Goal: Information Seeking & Learning: Understand process/instructions

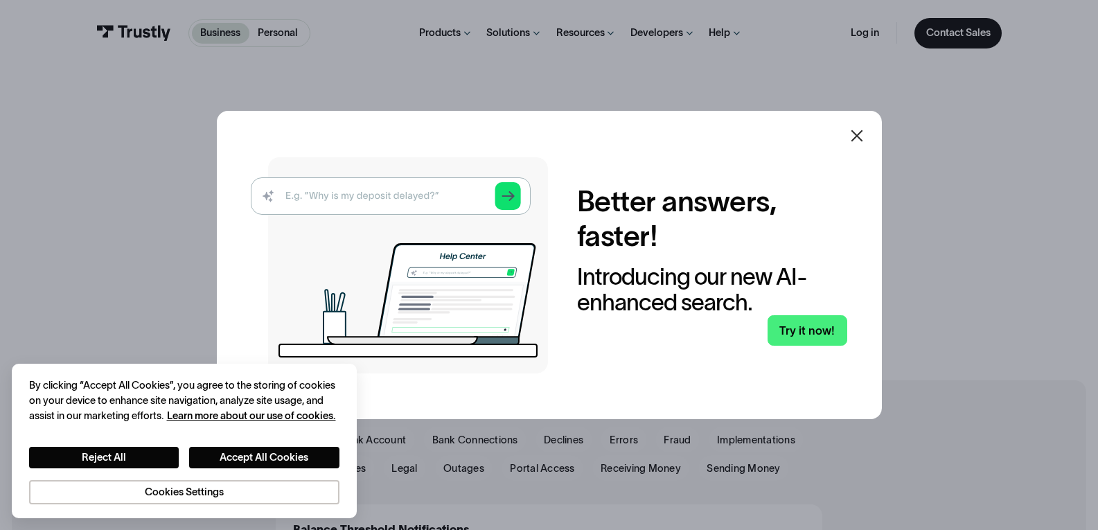
click at [383, 195] on img at bounding box center [399, 265] width 297 height 216
click at [258, 457] on button "Accept All Cookies" at bounding box center [264, 457] width 150 height 21
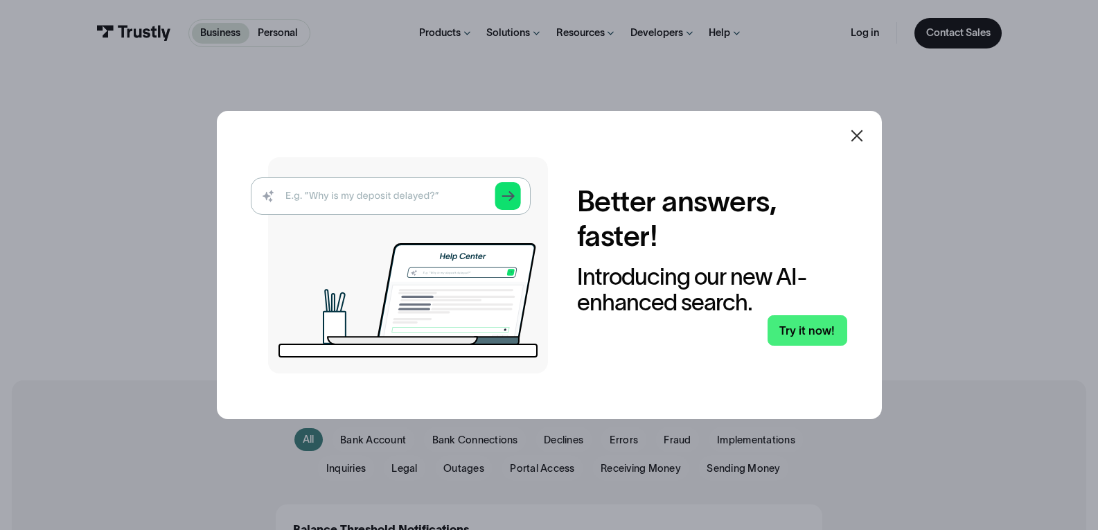
click at [364, 188] on img at bounding box center [399, 265] width 297 height 216
click at [361, 198] on img at bounding box center [399, 265] width 297 height 216
click at [400, 200] on img at bounding box center [399, 265] width 297 height 216
click at [860, 140] on icon at bounding box center [857, 135] width 17 height 17
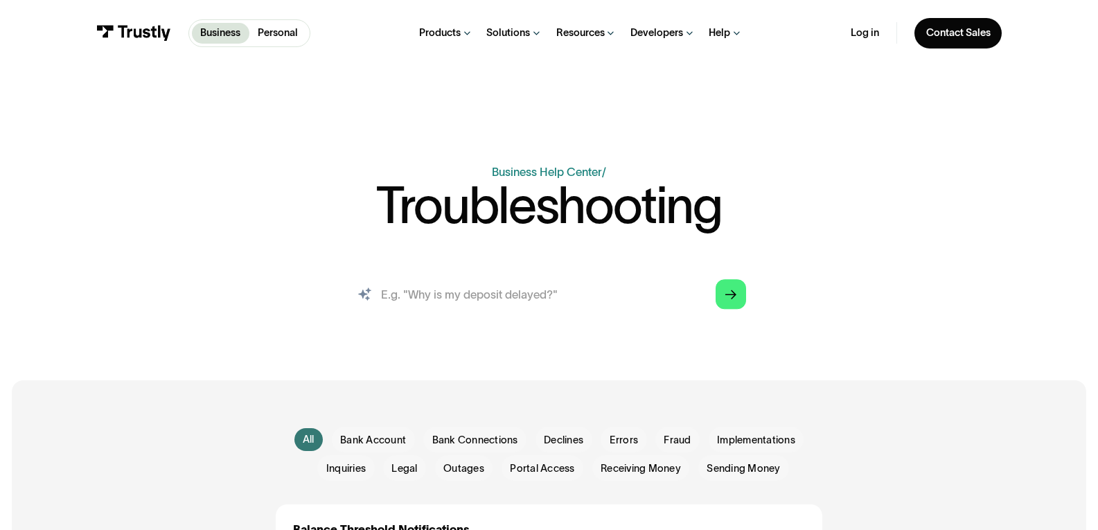
click at [452, 303] on input "search" at bounding box center [549, 294] width 417 height 46
type input "bank not connecting"
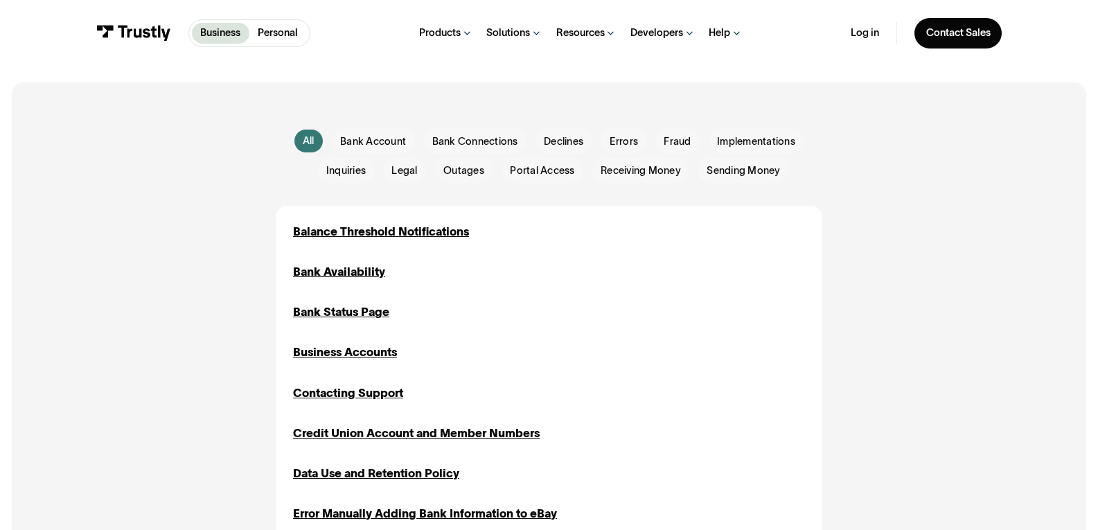
scroll to position [277, 0]
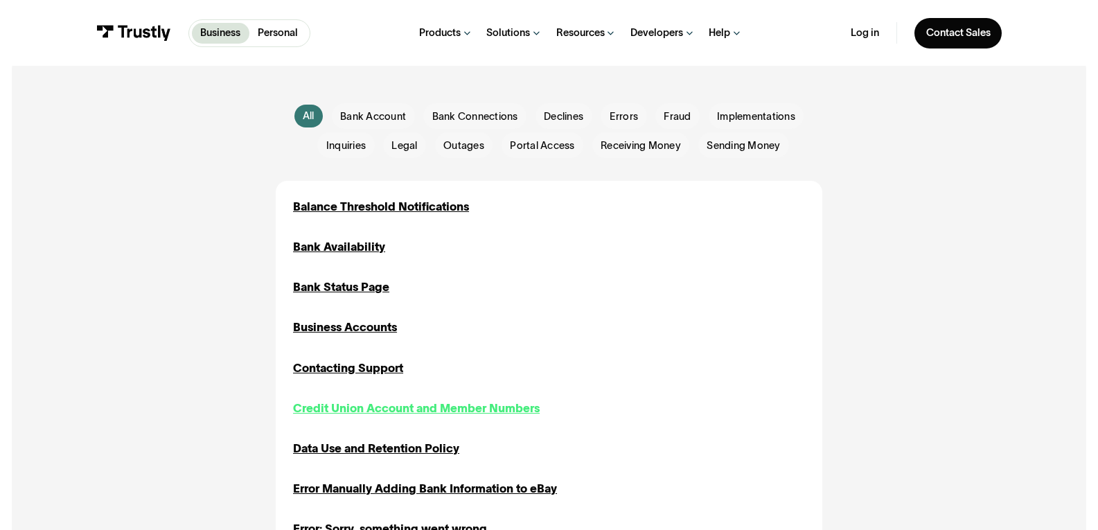
click at [400, 413] on div "Credit Union Account and Member Numbers" at bounding box center [416, 408] width 247 height 17
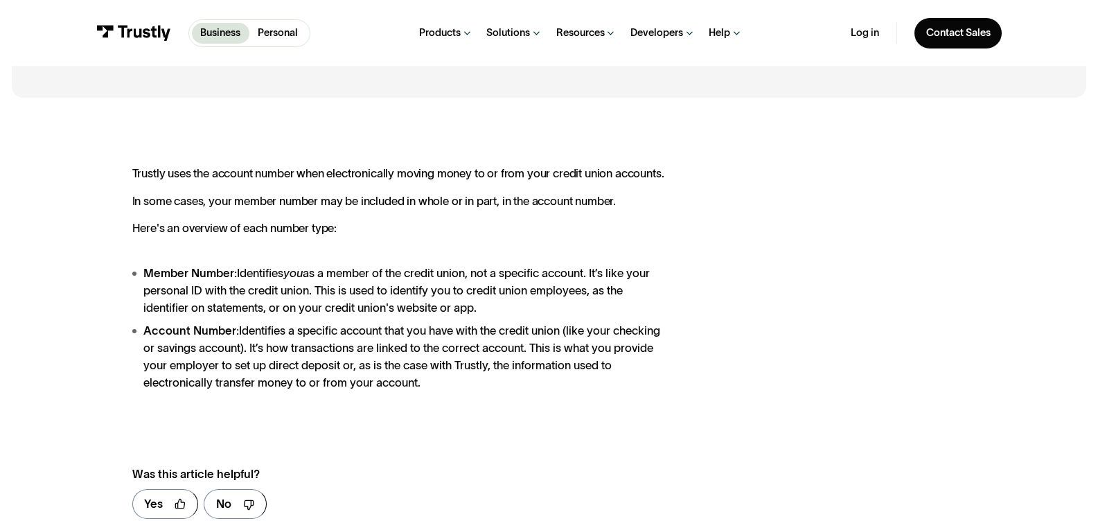
scroll to position [208, 0]
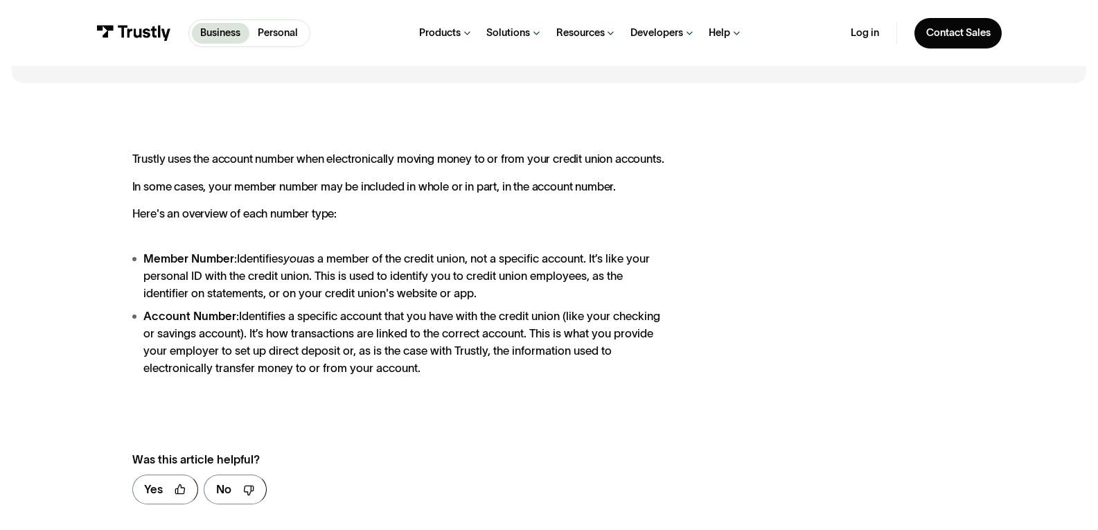
drag, startPoint x: 133, startPoint y: 156, endPoint x: 517, endPoint y: 224, distance: 389.8
click at [517, 224] on div "Trustly uses the account number when electronically moving money to or from you…" at bounding box center [400, 264] width 537 height 224
drag, startPoint x: 246, startPoint y: 261, endPoint x: 498, endPoint y: 256, distance: 252.2
click at [498, 256] on li "Member Number: Identifies you as a member of the credit union, not a specific a…" at bounding box center [400, 276] width 537 height 52
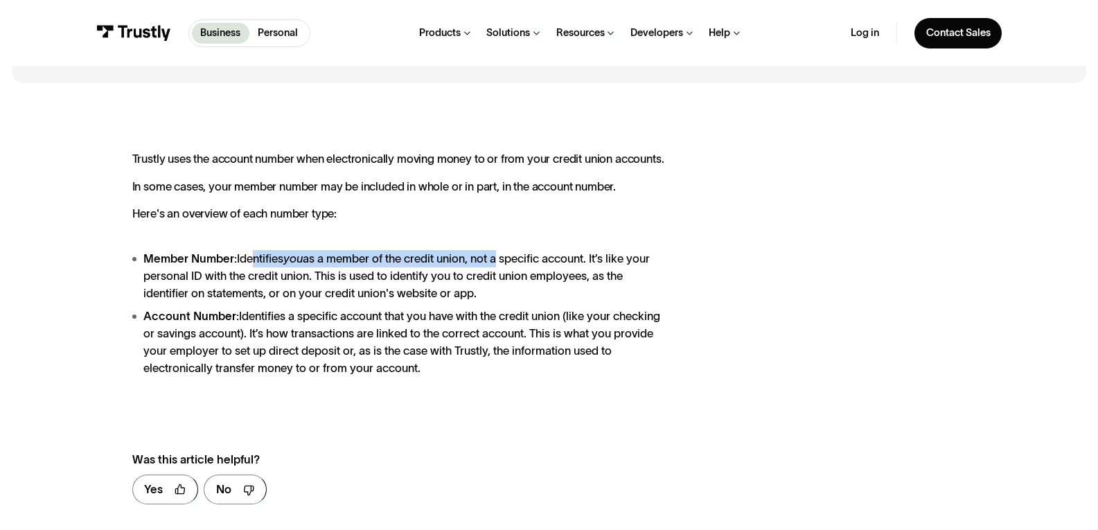
click at [498, 256] on li "Member Number: Identifies you as a member of the credit union, not a specific a…" at bounding box center [400, 276] width 537 height 52
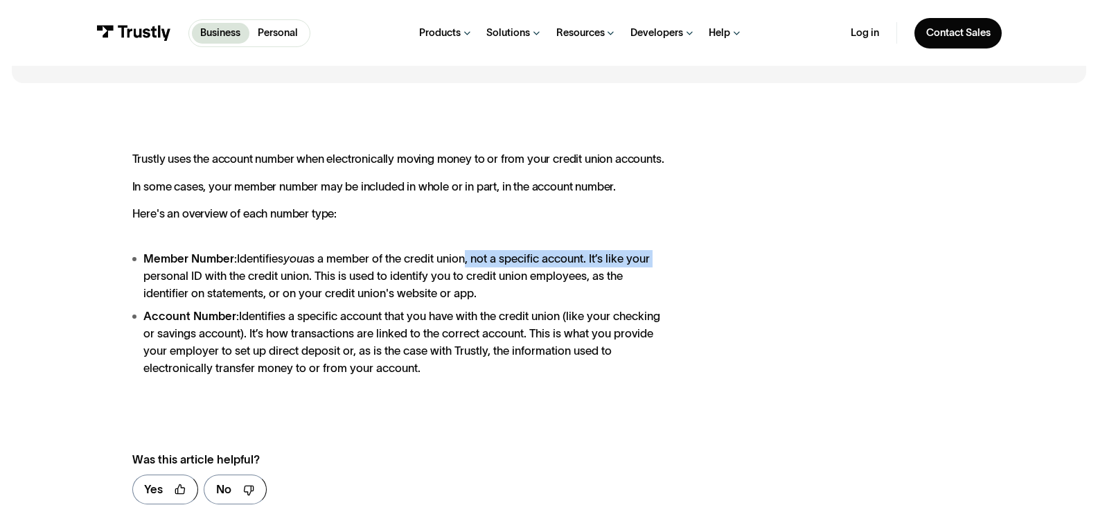
drag, startPoint x: 468, startPoint y: 256, endPoint x: 664, endPoint y: 256, distance: 195.4
click at [664, 256] on li "Member Number: Identifies you as a member of the credit union, not a specific a…" at bounding box center [400, 276] width 537 height 52
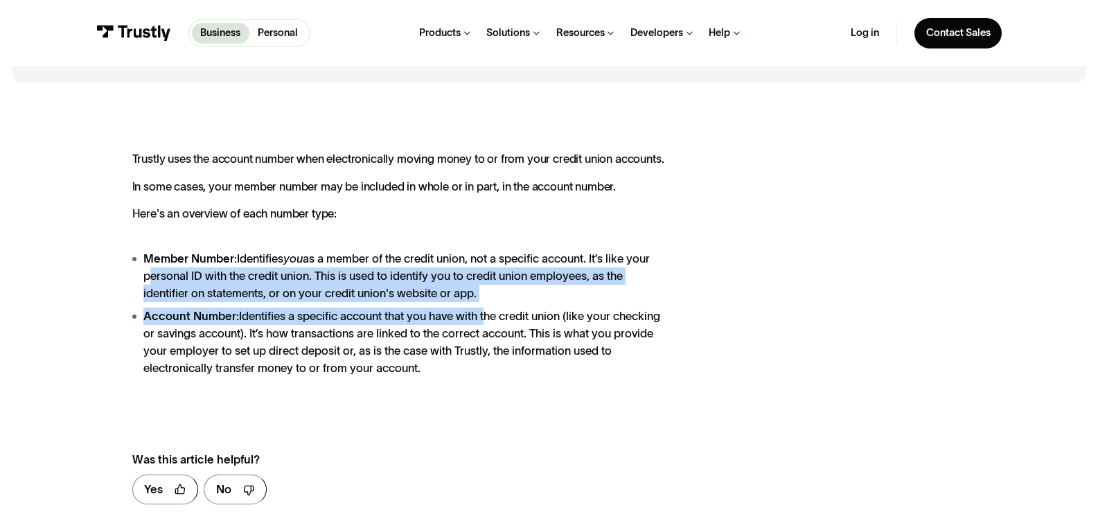
drag, startPoint x: 148, startPoint y: 272, endPoint x: 484, endPoint y: 312, distance: 338.5
click at [484, 312] on ul "Member Number: Identifies you as a member of the credit union, not a specific a…" at bounding box center [400, 313] width 537 height 127
click at [484, 312] on li "Account Number: Identifies a specific account that you have with the credit uni…" at bounding box center [400, 342] width 537 height 69
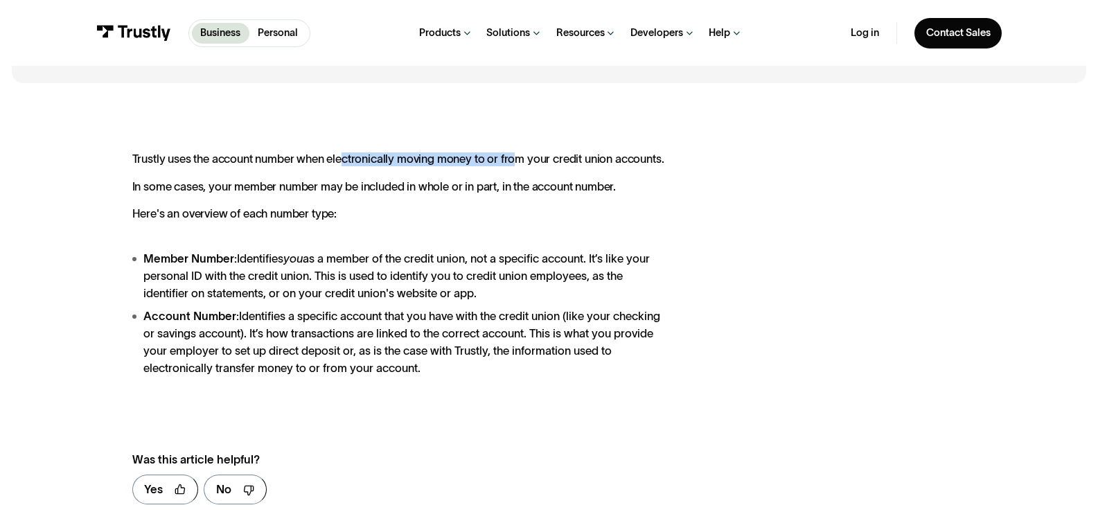
drag, startPoint x: 391, startPoint y: 163, endPoint x: 518, endPoint y: 161, distance: 126.1
click at [518, 161] on p "Trustly uses the account number when electronically moving money to or from you…" at bounding box center [400, 186] width 537 height 69
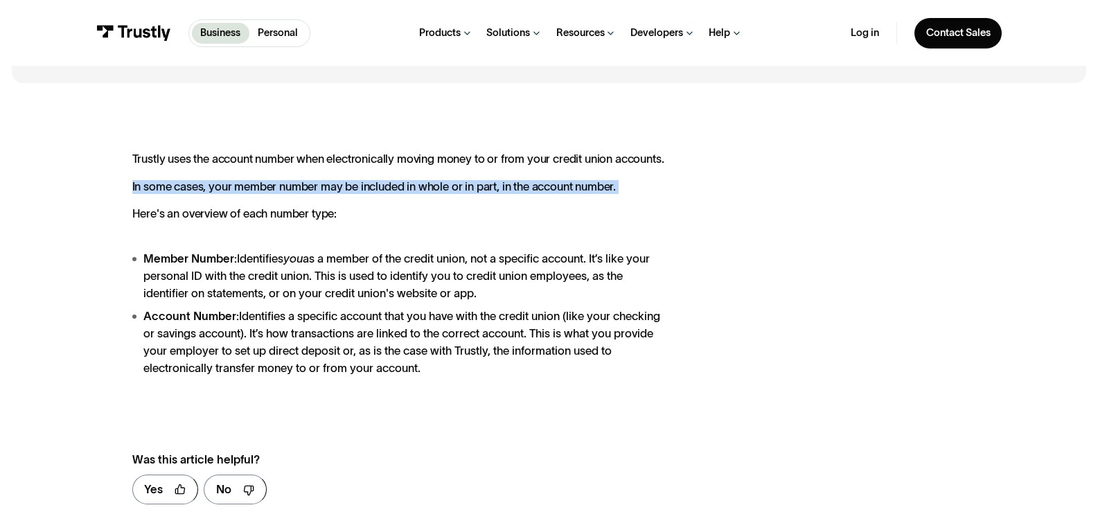
drag, startPoint x: 121, startPoint y: 191, endPoint x: 574, endPoint y: 208, distance: 453.5
click at [574, 208] on div "Trustly uses the account number when electronically moving money to or from you…" at bounding box center [549, 334] width 1075 height 479
click at [574, 208] on p "Trustly uses the account number when electronically moving money to or from you…" at bounding box center [400, 186] width 537 height 69
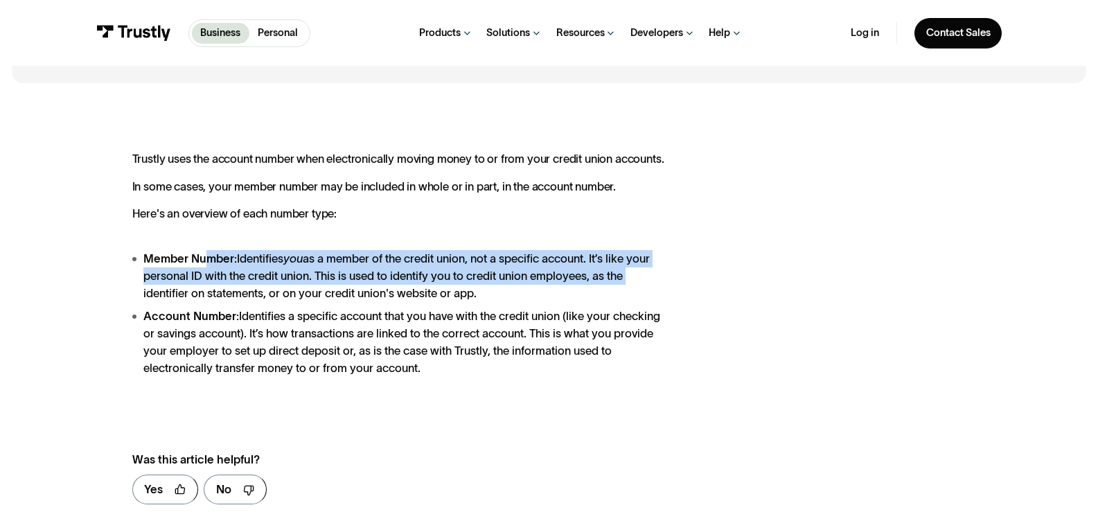
drag, startPoint x: 206, startPoint y: 260, endPoint x: 661, endPoint y: 285, distance: 455.9
click at [661, 285] on li "Member Number: Identifies you as a member of the credit union, not a specific a…" at bounding box center [400, 276] width 537 height 52
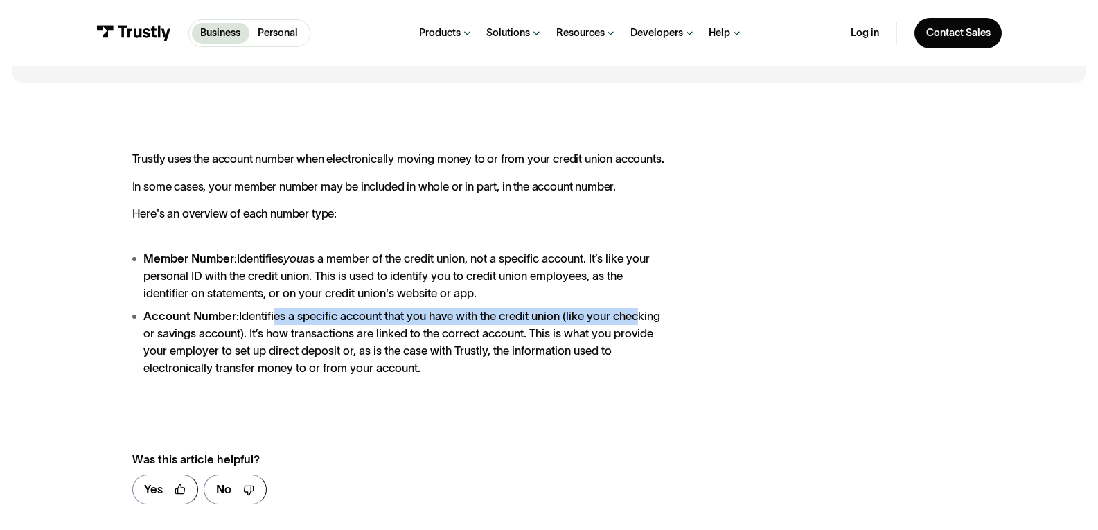
drag, startPoint x: 270, startPoint y: 322, endPoint x: 640, endPoint y: 319, distance: 369.3
click at [640, 319] on li "Account Number: Identifies a specific account that you have with the credit uni…" at bounding box center [400, 342] width 537 height 69
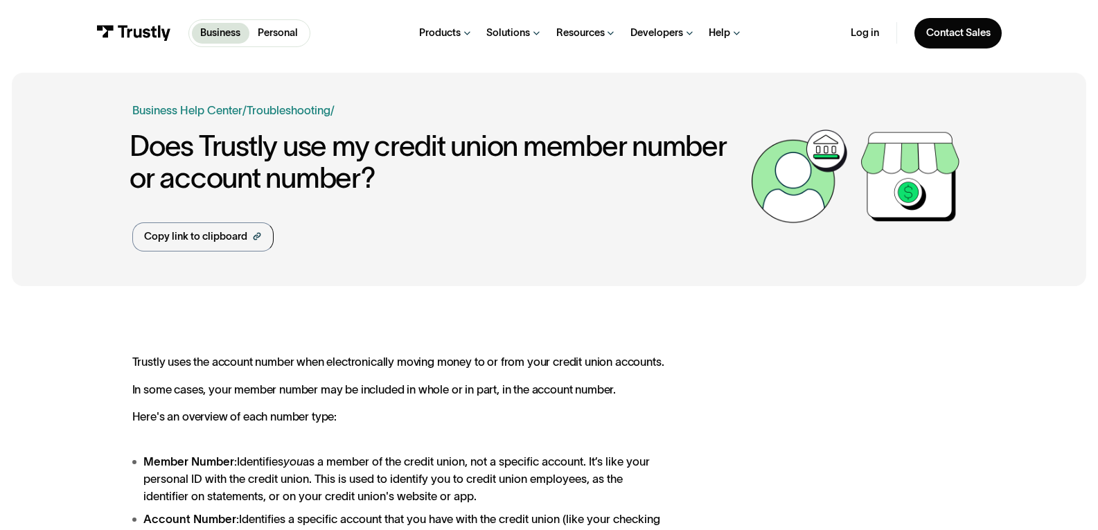
scroll to position [0, 0]
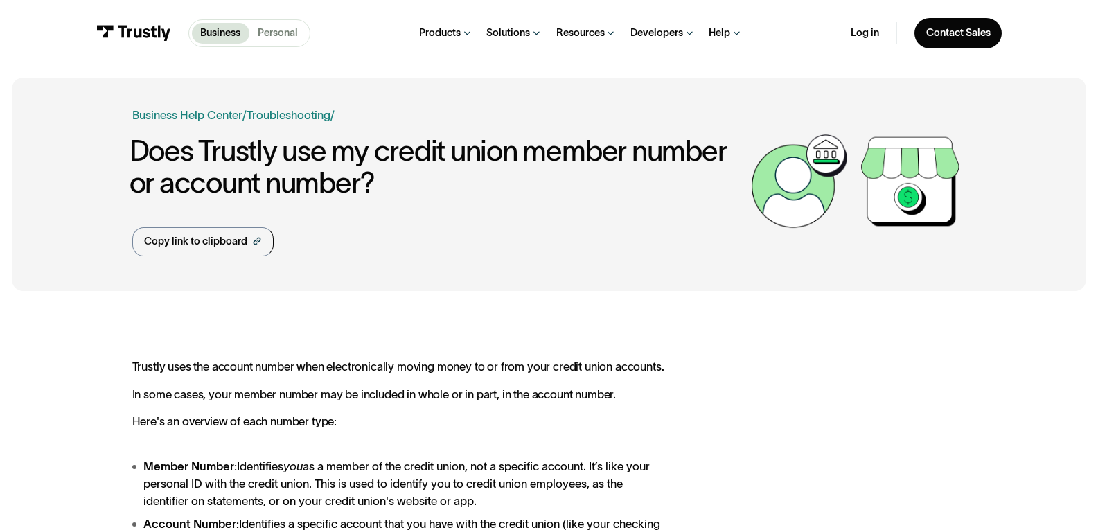
click at [277, 33] on p "Personal" at bounding box center [278, 33] width 40 height 15
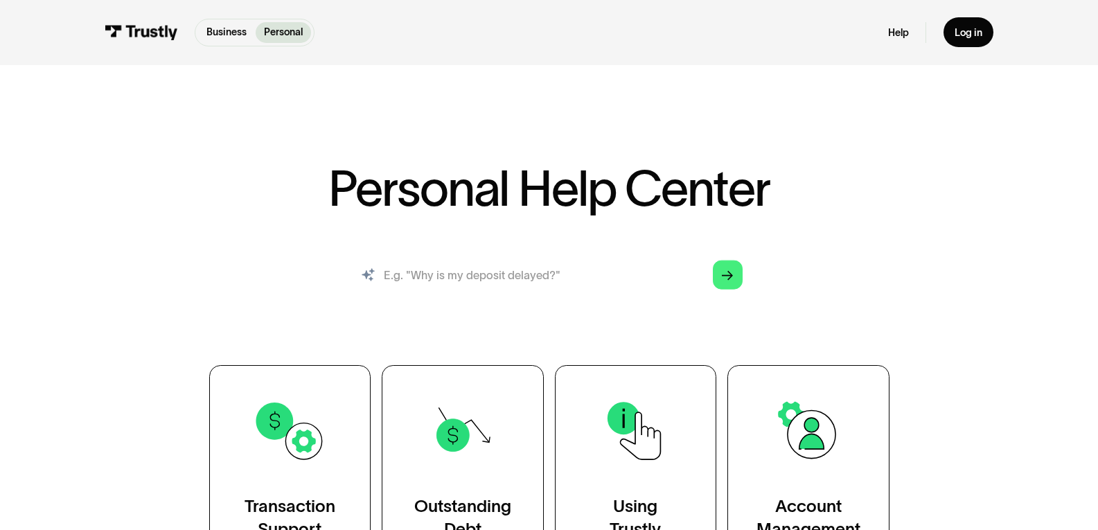
click at [443, 279] on input "search" at bounding box center [548, 274] width 409 height 45
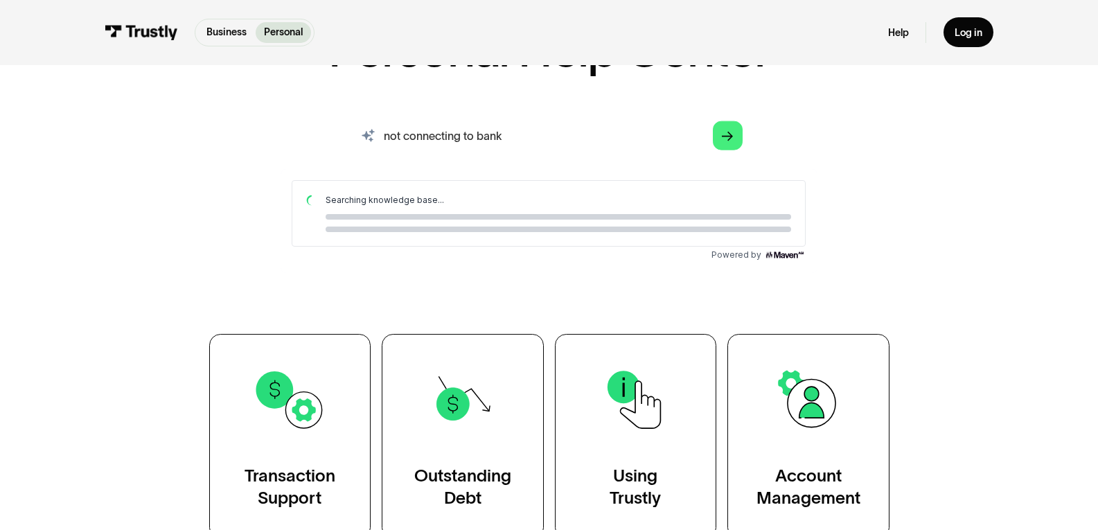
scroll to position [139, 0]
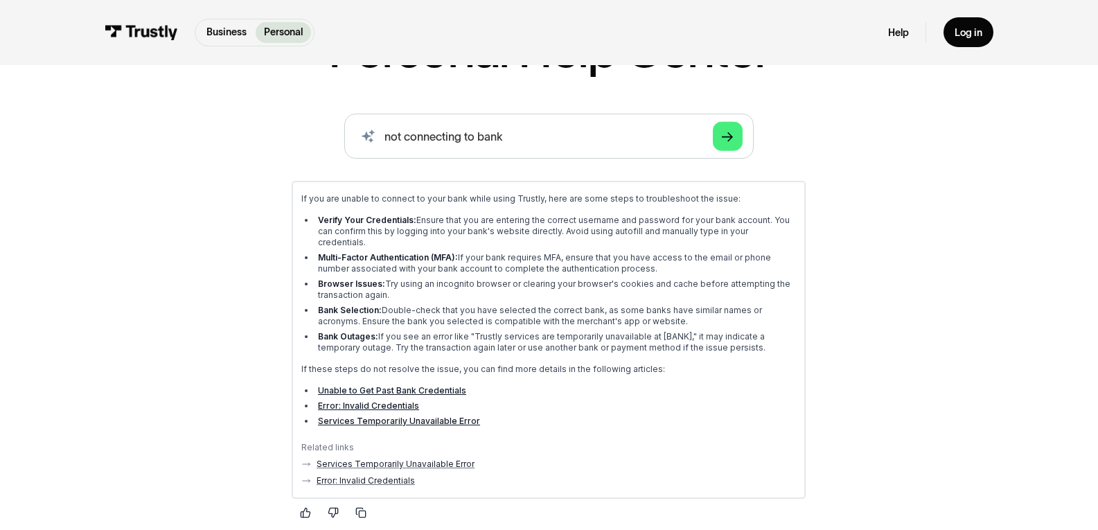
click at [737, 252] on li "Multi-Factor Authentication (MFA): If your bank requires MFA, ensure that you h…" at bounding box center [556, 263] width 482 height 22
drag, startPoint x: 337, startPoint y: 256, endPoint x: 574, endPoint y: 257, distance: 236.3
click at [574, 257] on li "Multi-Factor Authentication (MFA): If your bank requires MFA, ensure that you h…" at bounding box center [556, 263] width 482 height 22
click at [574, 256] on li "Multi-Factor Authentication (MFA): If your bank requires MFA, ensure that you h…" at bounding box center [556, 263] width 482 height 22
drag, startPoint x: 342, startPoint y: 249, endPoint x: 439, endPoint y: 246, distance: 97.0
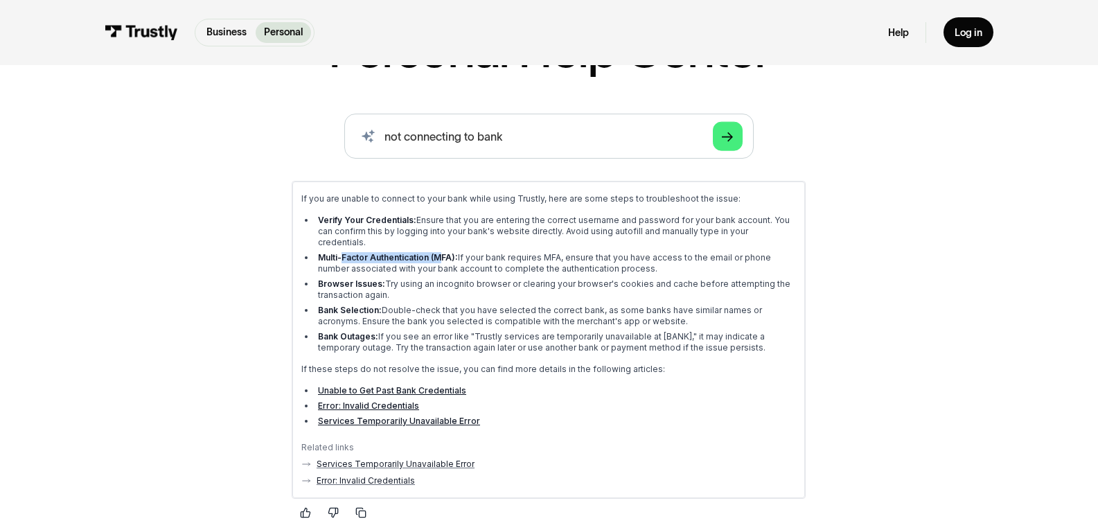
click at [439, 252] on strong "Multi-Factor Authentication (MFA):" at bounding box center [388, 257] width 140 height 10
drag, startPoint x: 409, startPoint y: 270, endPoint x: 579, endPoint y: 279, distance: 170.0
click at [579, 279] on li "Browser Issues: Try using an incognito browser or clearing your browser's cooki…" at bounding box center [556, 290] width 482 height 22
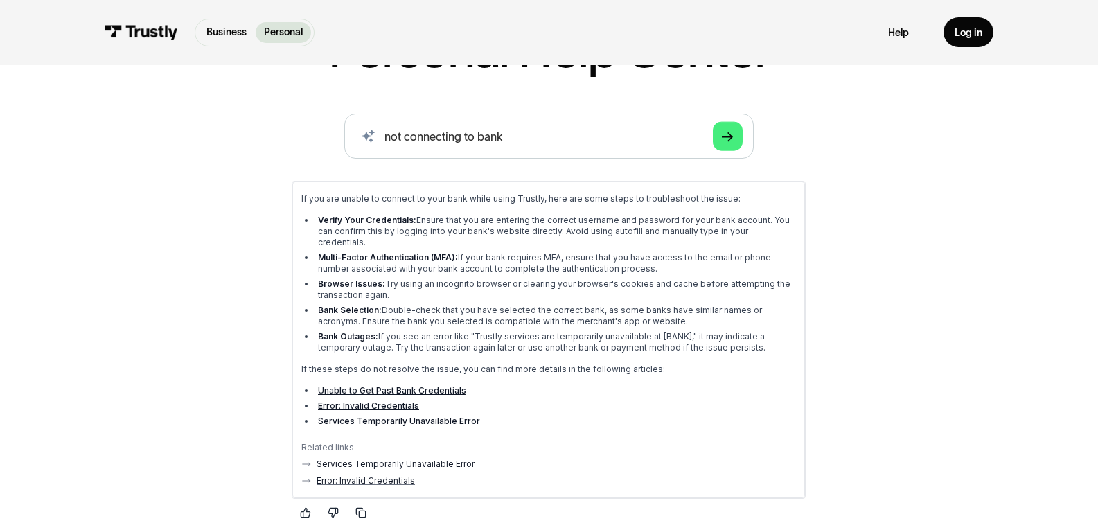
drag, startPoint x: 382, startPoint y: 296, endPoint x: 658, endPoint y: 308, distance: 275.4
click at [658, 308] on li "Bank Selection: Double-check that you have selected the correct bank, as some b…" at bounding box center [556, 316] width 482 height 22
drag, startPoint x: 407, startPoint y: 220, endPoint x: 638, endPoint y: 224, distance: 230.8
click at [638, 224] on li "Verify Your Credentials: Ensure that you are entering the correct username and …" at bounding box center [556, 231] width 482 height 33
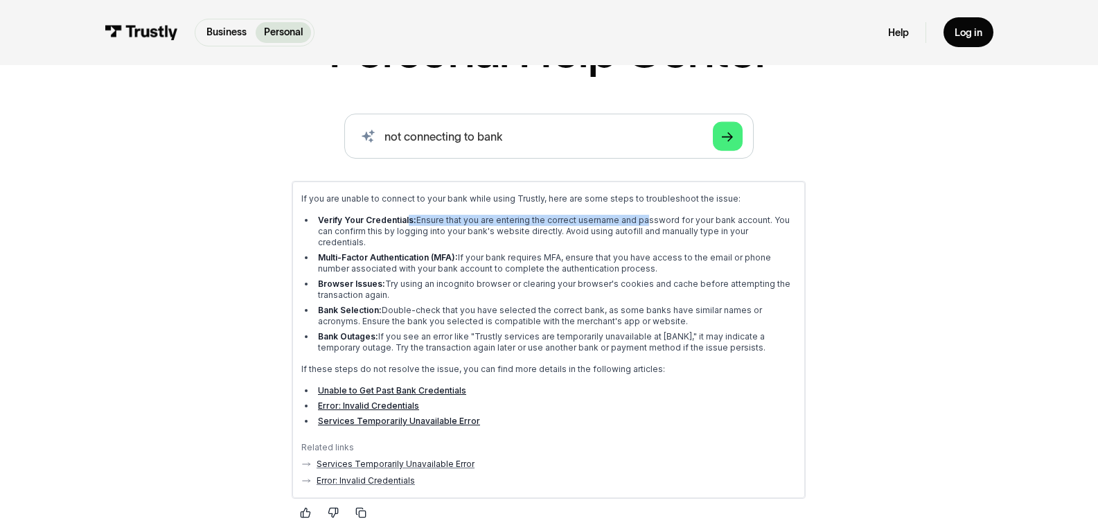
click at [638, 223] on li "Verify Your Credentials: Ensure that you are entering the correct username and …" at bounding box center [556, 231] width 482 height 33
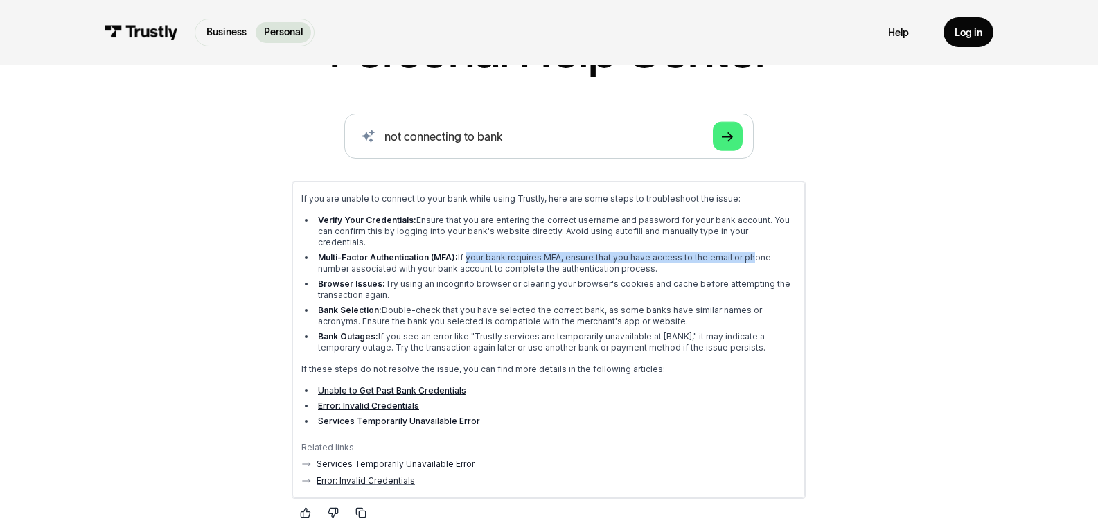
drag, startPoint x: 464, startPoint y: 243, endPoint x: 743, endPoint y: 247, distance: 279.3
click at [743, 252] on li "Multi-Factor Authentication (MFA): If your bank requires MFA, ensure that you h…" at bounding box center [556, 263] width 482 height 22
drag, startPoint x: 335, startPoint y: 258, endPoint x: 643, endPoint y: 260, distance: 307.6
click at [643, 260] on li "Multi-Factor Authentication (MFA): If your bank requires MFA, ensure that you h…" at bounding box center [556, 263] width 482 height 22
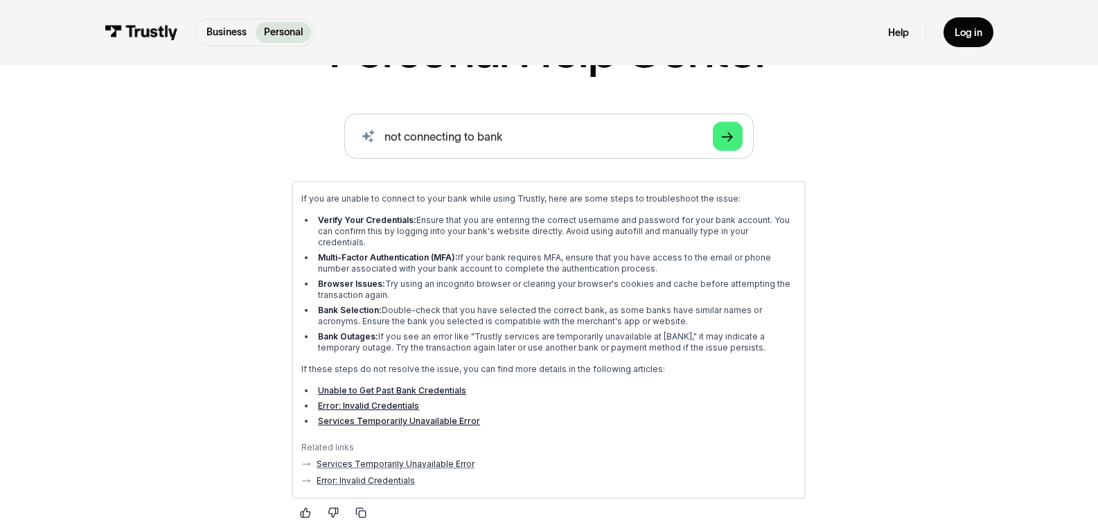
click at [643, 259] on li "Multi-Factor Authentication (MFA): If your bank requires MFA, ensure that you h…" at bounding box center [556, 263] width 482 height 22
drag, startPoint x: 318, startPoint y: 245, endPoint x: 394, endPoint y: 245, distance: 76.2
click at [394, 252] on strong "Multi-Factor Authentication (MFA):" at bounding box center [388, 257] width 140 height 10
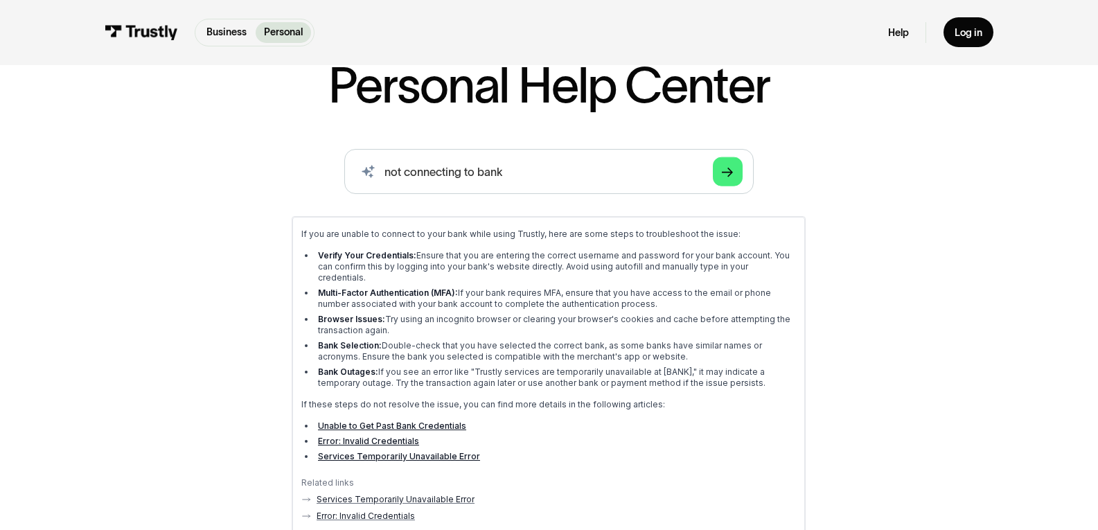
scroll to position [0, 0]
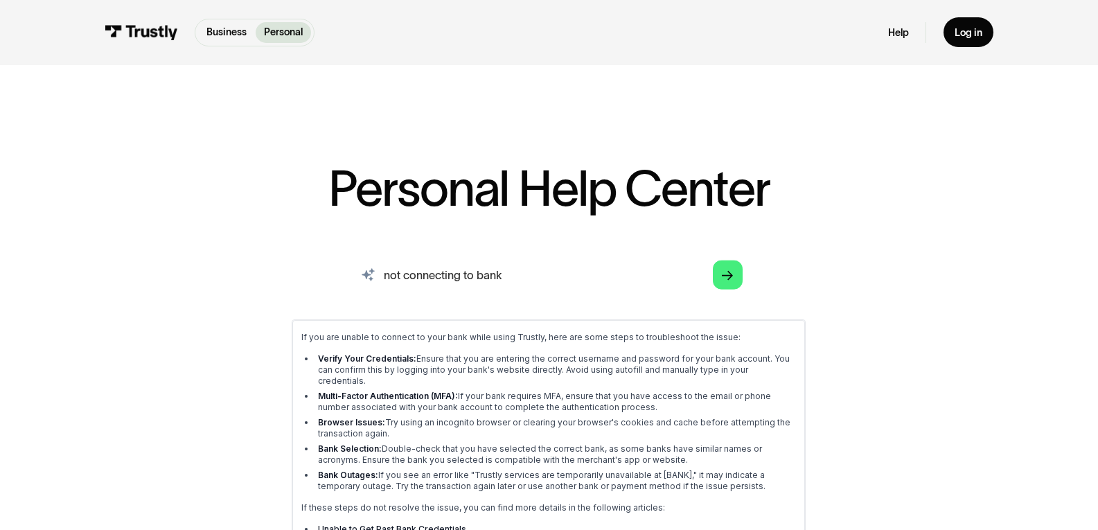
drag, startPoint x: 512, startPoint y: 276, endPoint x: 287, endPoint y: 263, distance: 225.6
click at [287, 263] on div "AI-powered search ( 1 / 4 ) Type your question and our smart search will find y…" at bounding box center [549, 490] width 819 height 477
type input "2 step verification"
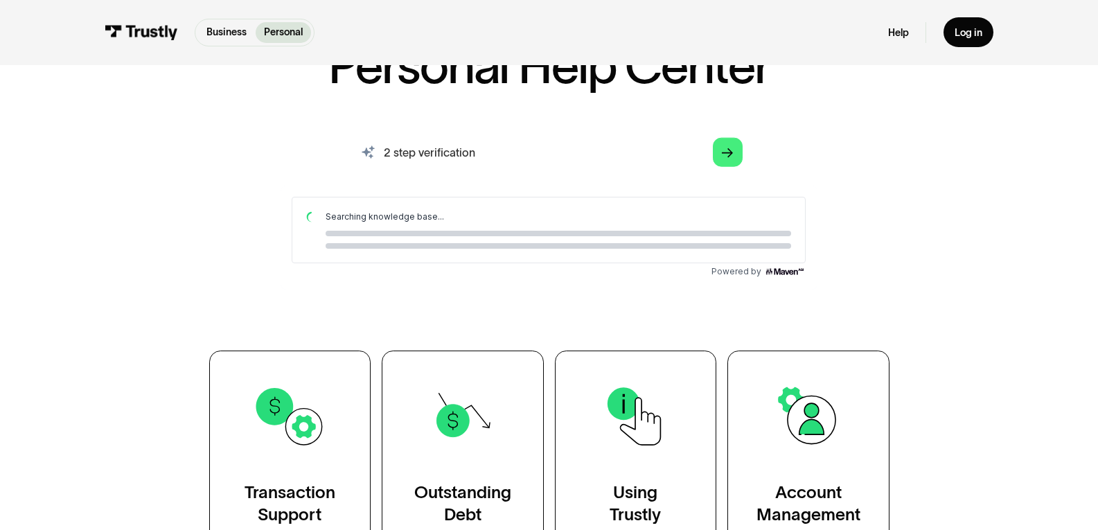
scroll to position [139, 0]
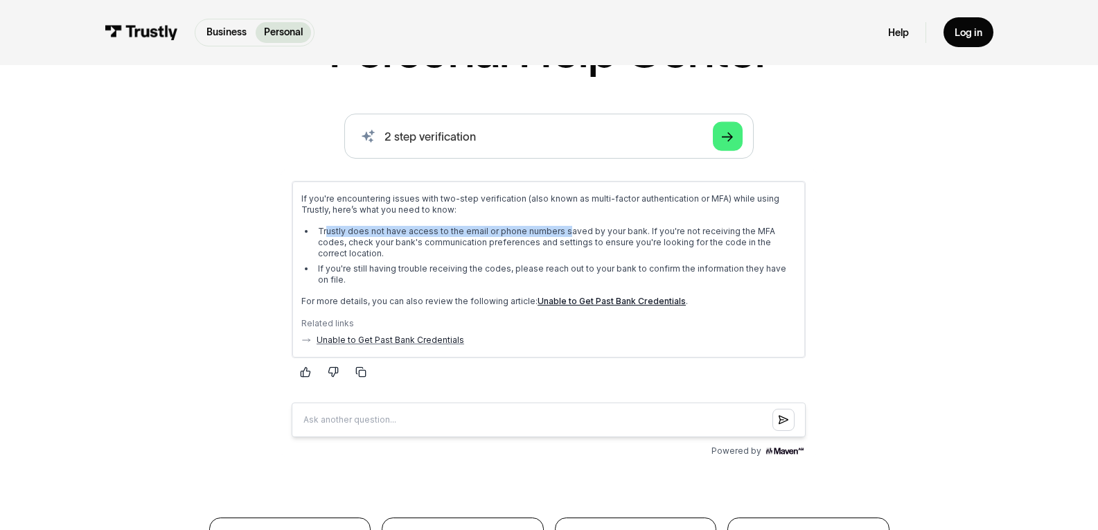
drag, startPoint x: 326, startPoint y: 227, endPoint x: 564, endPoint y: 232, distance: 238.4
click at [564, 232] on li "Trustly does not have access to the email or phone numbers saved by your bank. …" at bounding box center [556, 242] width 482 height 33
click at [564, 231] on li "Trustly does not have access to the email or phone numbers saved by your bank. …" at bounding box center [556, 242] width 482 height 33
drag, startPoint x: 392, startPoint y: 230, endPoint x: 681, endPoint y: 232, distance: 288.9
click at [681, 232] on li "Trustly does not have access to the email or phone numbers saved by your bank. …" at bounding box center [556, 242] width 482 height 33
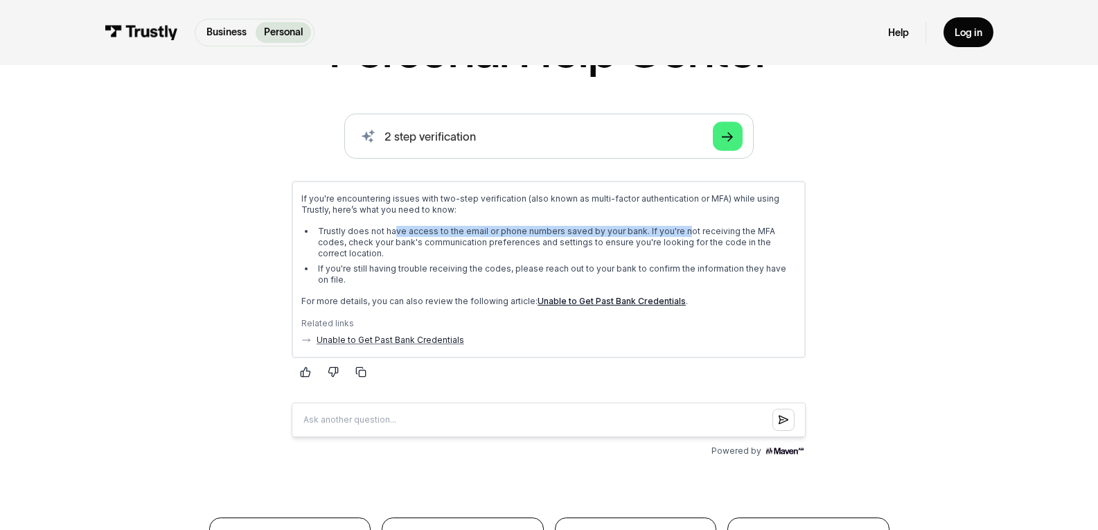
click at [681, 231] on li "Trustly does not have access to the email or phone numbers saved by your bank. …" at bounding box center [556, 242] width 482 height 33
drag, startPoint x: 338, startPoint y: 241, endPoint x: 601, endPoint y: 245, distance: 262.6
click at [601, 245] on li "Trustly does not have access to the email or phone numbers saved by your bank. …" at bounding box center [556, 242] width 482 height 33
click at [601, 244] on li "Trustly does not have access to the email or phone numbers saved by your bank. …" at bounding box center [556, 242] width 482 height 33
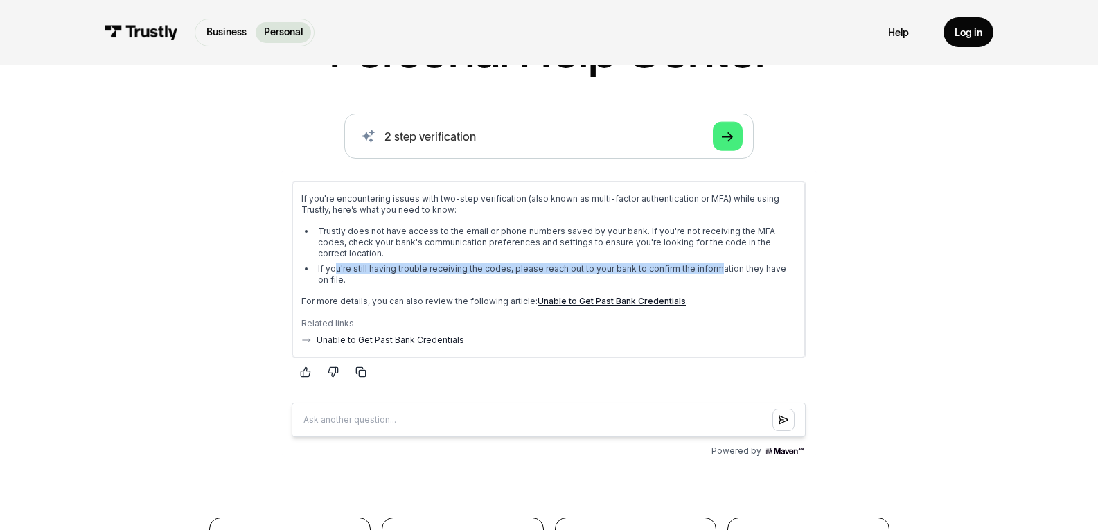
drag, startPoint x: 335, startPoint y: 252, endPoint x: 712, endPoint y: 256, distance: 377.6
click at [712, 263] on li "If you're still having trouble receiving the codes, please reach out to your ba…" at bounding box center [556, 274] width 482 height 22
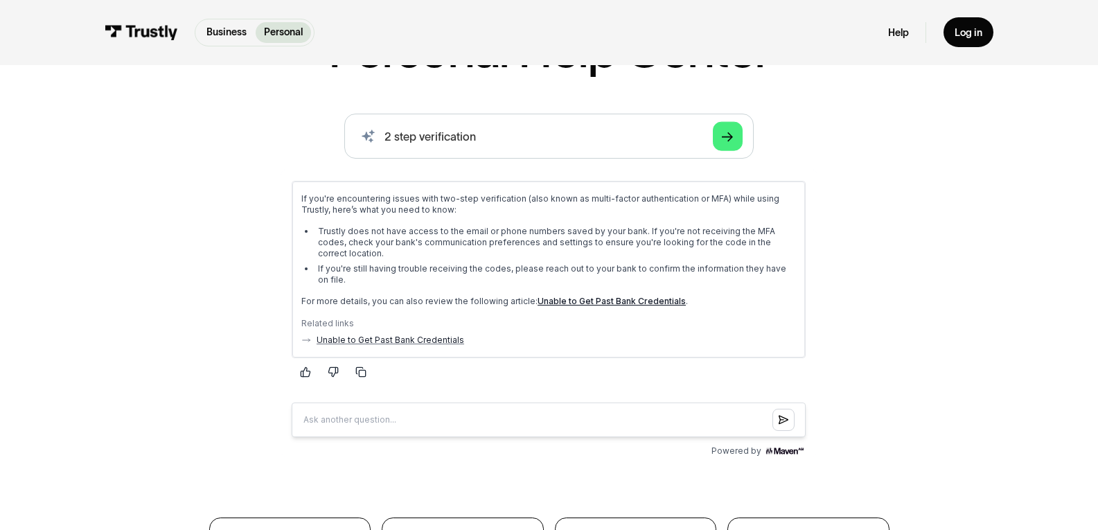
click at [585, 296] on link "Unable to Get Past Bank Credentials" at bounding box center [612, 301] width 148 height 10
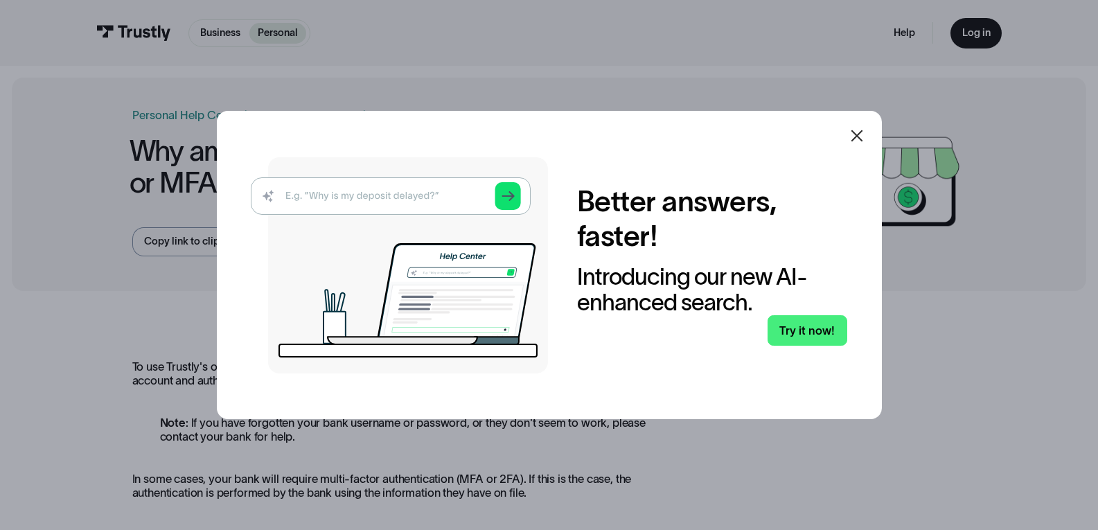
click at [863, 133] on icon at bounding box center [857, 136] width 12 height 12
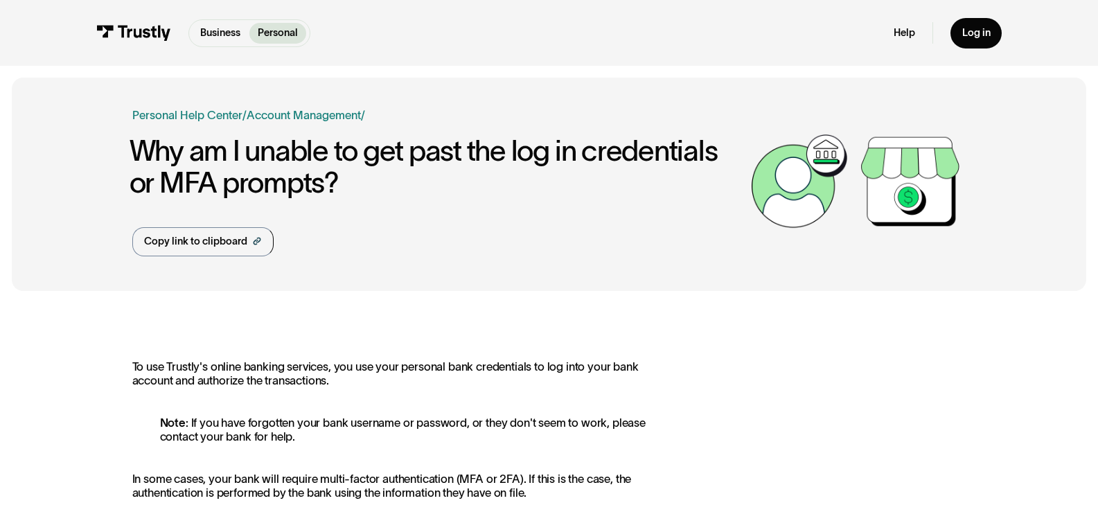
scroll to position [139, 0]
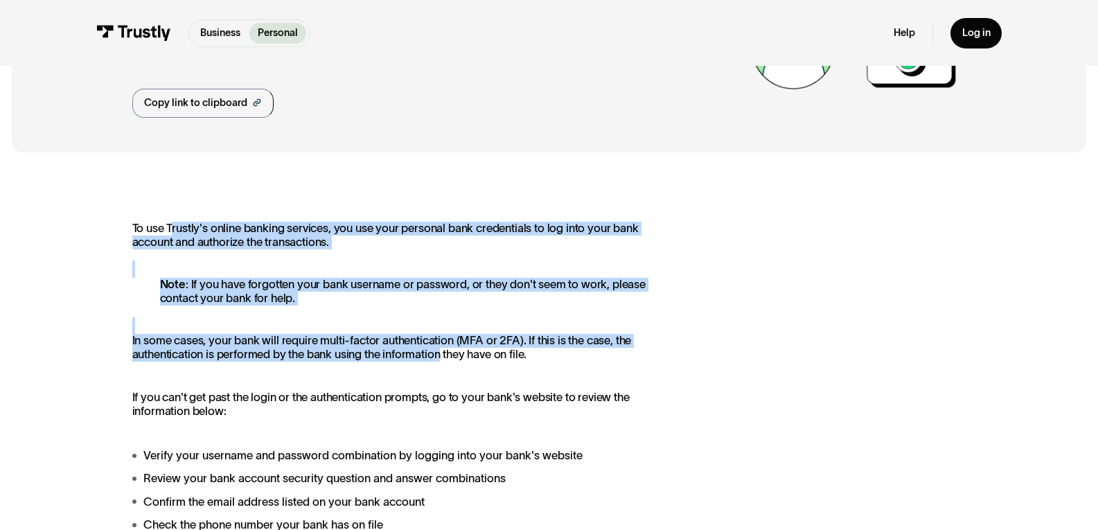
drag, startPoint x: 172, startPoint y: 228, endPoint x: 442, endPoint y: 353, distance: 297.9
click at [442, 353] on div "To use Trustly's online banking services, you use your personal bank credential…" at bounding box center [400, 519] width 537 height 594
click at [442, 353] on p "In some cases, your bank will require multi-factor authentication (MFA or 2FA).…" at bounding box center [400, 348] width 537 height 28
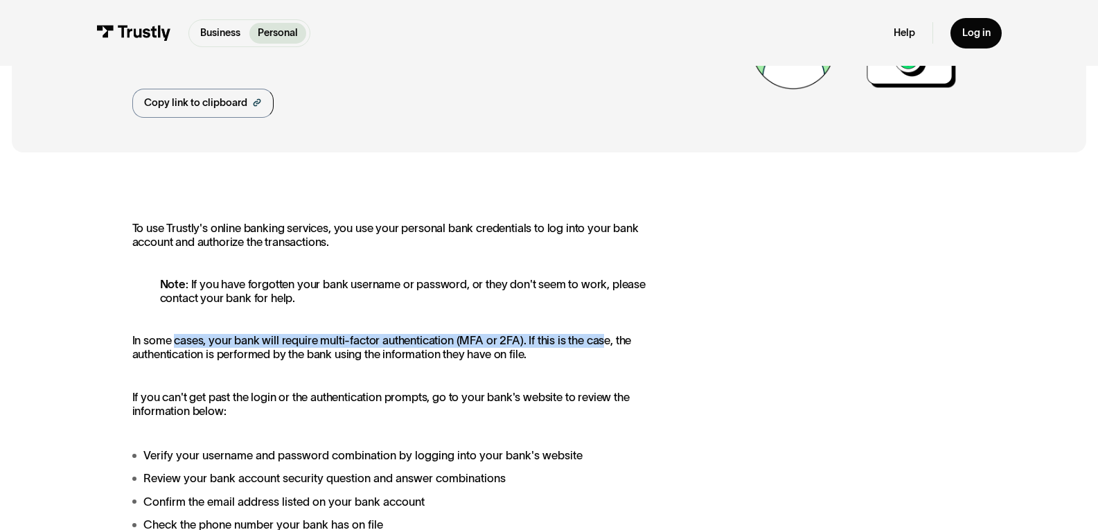
drag, startPoint x: 174, startPoint y: 341, endPoint x: 603, endPoint y: 346, distance: 429.6
click at [603, 346] on p "In some cases, your bank will require multi-factor authentication (MFA or 2FA).…" at bounding box center [400, 348] width 537 height 28
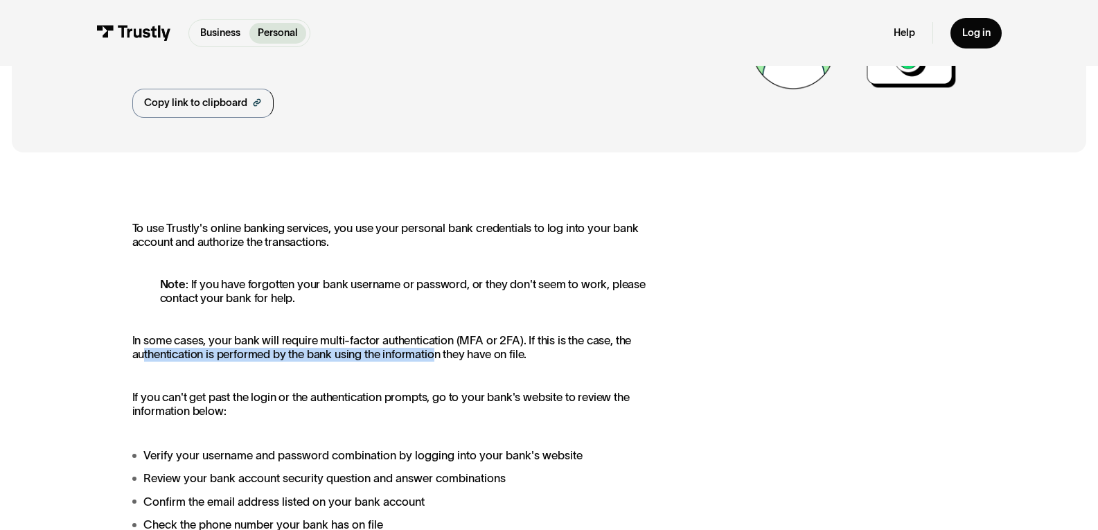
drag, startPoint x: 143, startPoint y: 357, endPoint x: 435, endPoint y: 363, distance: 291.8
click at [435, 362] on p "In some cases, your bank will require multi-factor authentication (MFA or 2FA).…" at bounding box center [400, 348] width 537 height 28
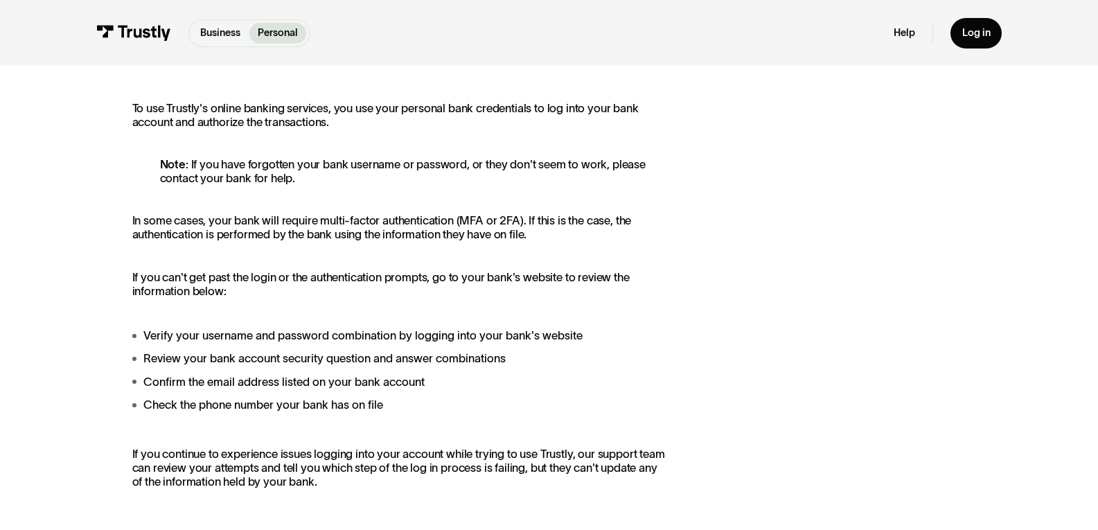
scroll to position [346, 0]
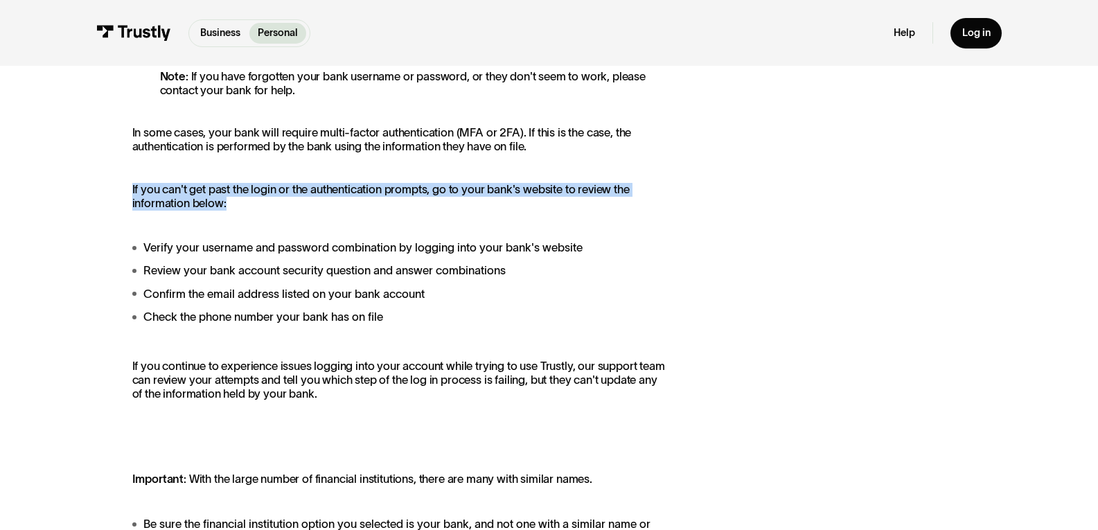
drag, startPoint x: 126, startPoint y: 189, endPoint x: 640, endPoint y: 209, distance: 513.8
click at [640, 209] on div "To use Trustly's online banking services, you use your personal bank credential…" at bounding box center [549, 380] width 1075 height 848
click at [640, 209] on p "If you can't get past the login or the authentication prompts, go to your bank'…" at bounding box center [400, 197] width 537 height 28
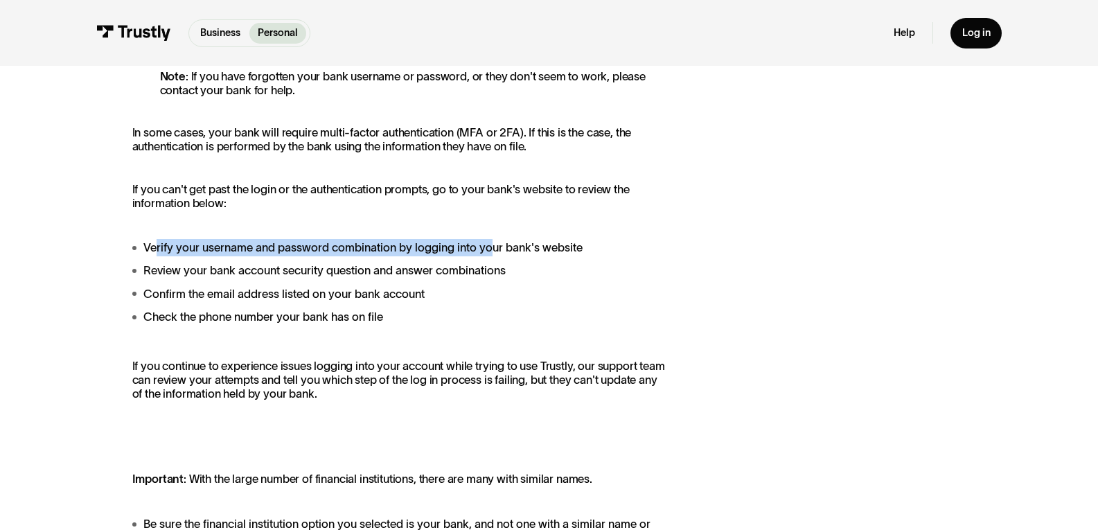
drag, startPoint x: 154, startPoint y: 248, endPoint x: 489, endPoint y: 254, distance: 335.4
click at [489, 254] on li "Verify your username and password combination by logging into your bank's websi…" at bounding box center [400, 247] width 537 height 17
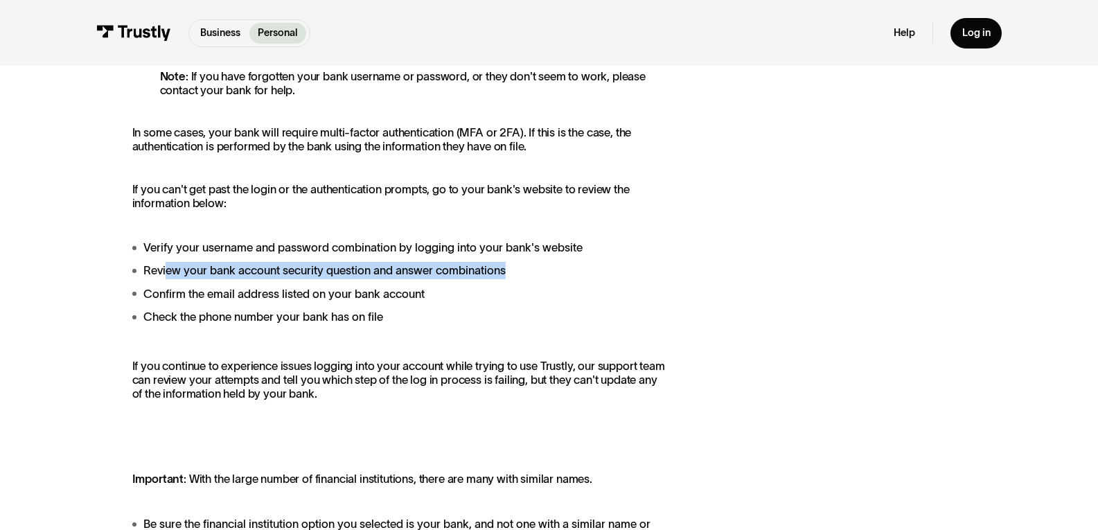
drag, startPoint x: 166, startPoint y: 269, endPoint x: 524, endPoint y: 279, distance: 357.7
click at [524, 279] on li "Review your bank account security question and answer combinations" at bounding box center [400, 270] width 537 height 17
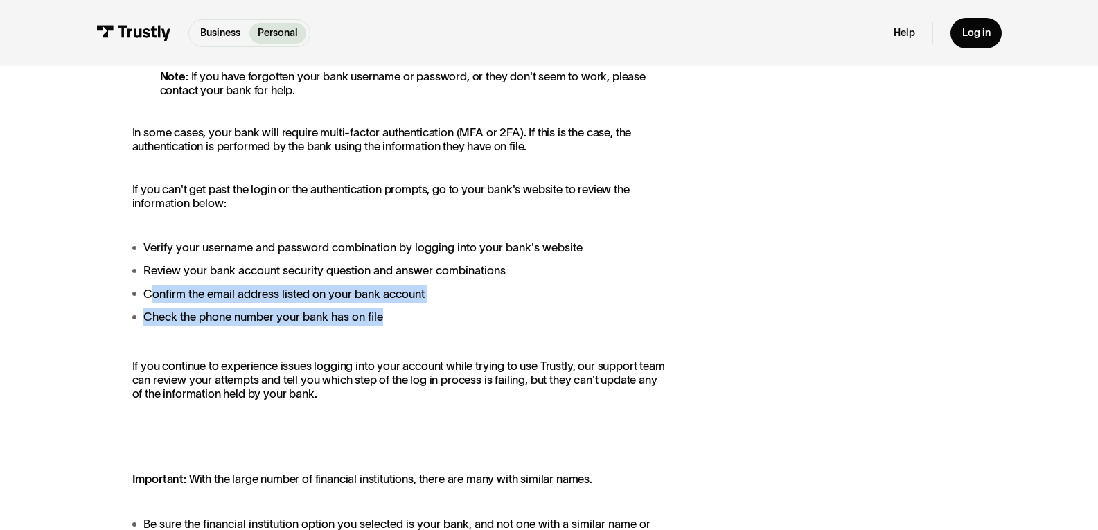
drag, startPoint x: 147, startPoint y: 297, endPoint x: 421, endPoint y: 316, distance: 275.1
click at [421, 316] on ul "Verify your username and password combination by logging into your bank's websi…" at bounding box center [400, 282] width 537 height 87
click at [421, 316] on li "Check the phone number your bank has on file" at bounding box center [400, 316] width 537 height 17
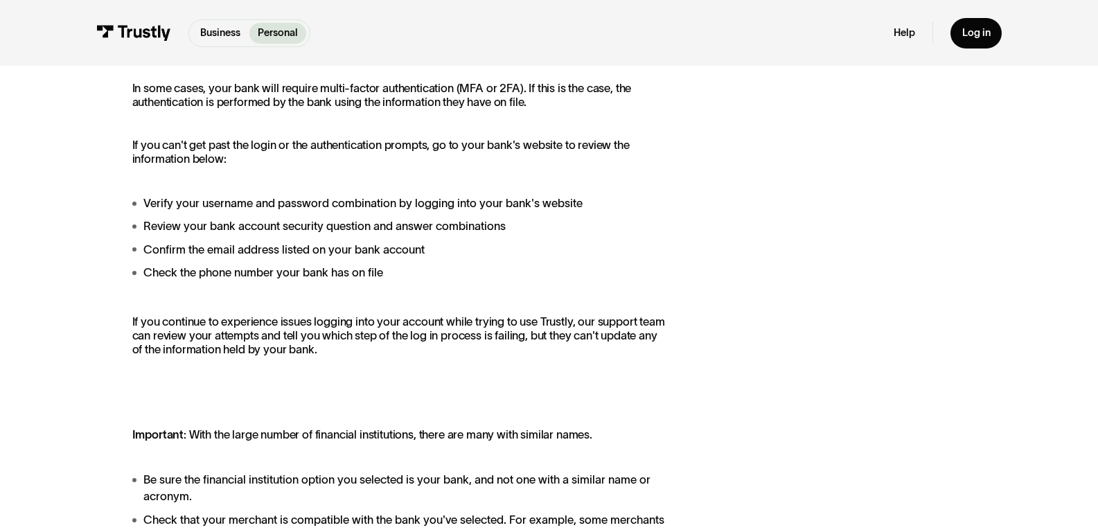
scroll to position [416, 0]
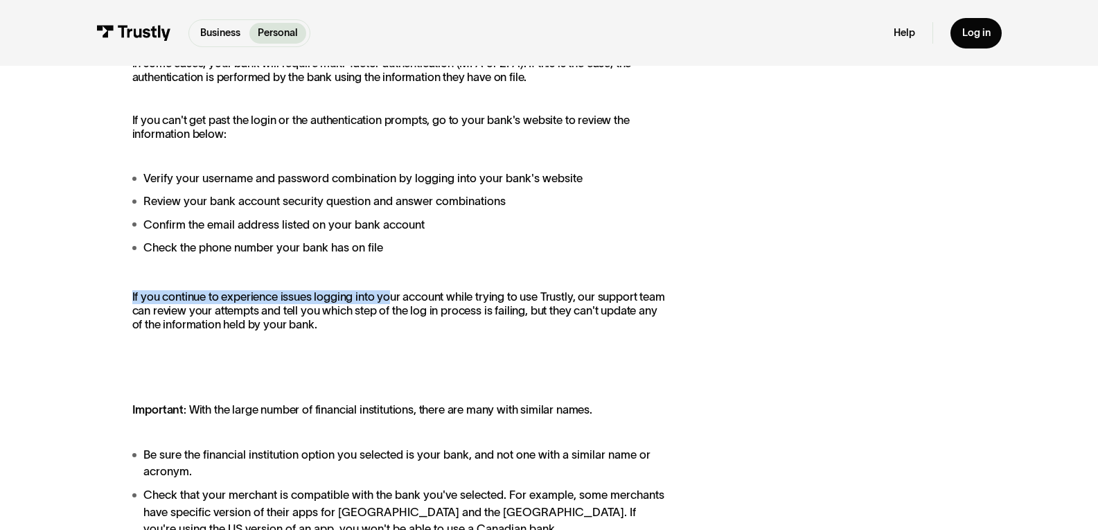
drag, startPoint x: 129, startPoint y: 298, endPoint x: 389, endPoint y: 312, distance: 260.9
click at [389, 310] on div "To use Trustly's online banking services, you use your personal bank credential…" at bounding box center [549, 311] width 1075 height 848
click at [549, 308] on p "If you continue to experience issues logging into your account while trying to …" at bounding box center [400, 311] width 537 height 42
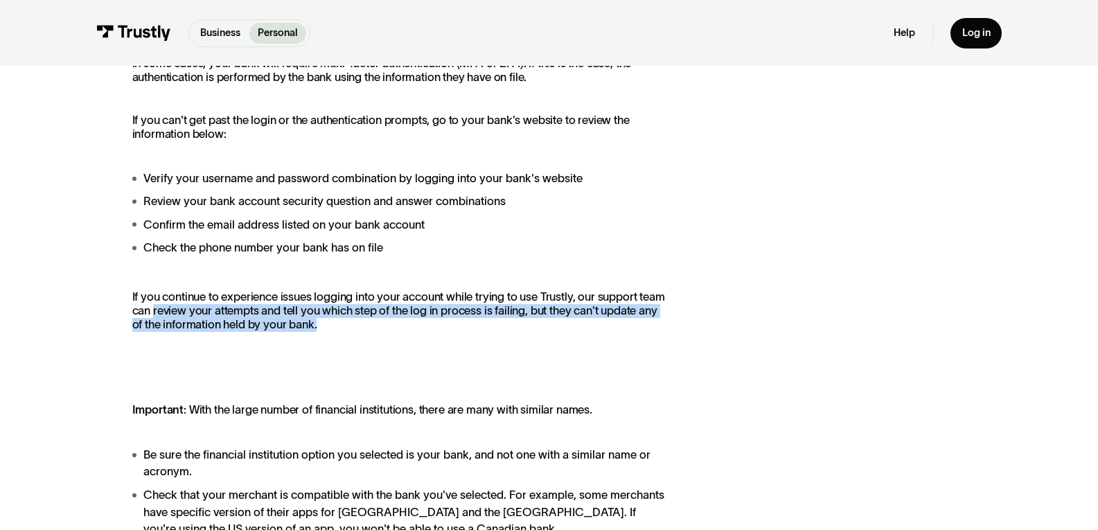
drag, startPoint x: 152, startPoint y: 315, endPoint x: 556, endPoint y: 329, distance: 403.5
click at [556, 329] on p "If you continue to experience issues logging into your account while trying to …" at bounding box center [400, 311] width 537 height 42
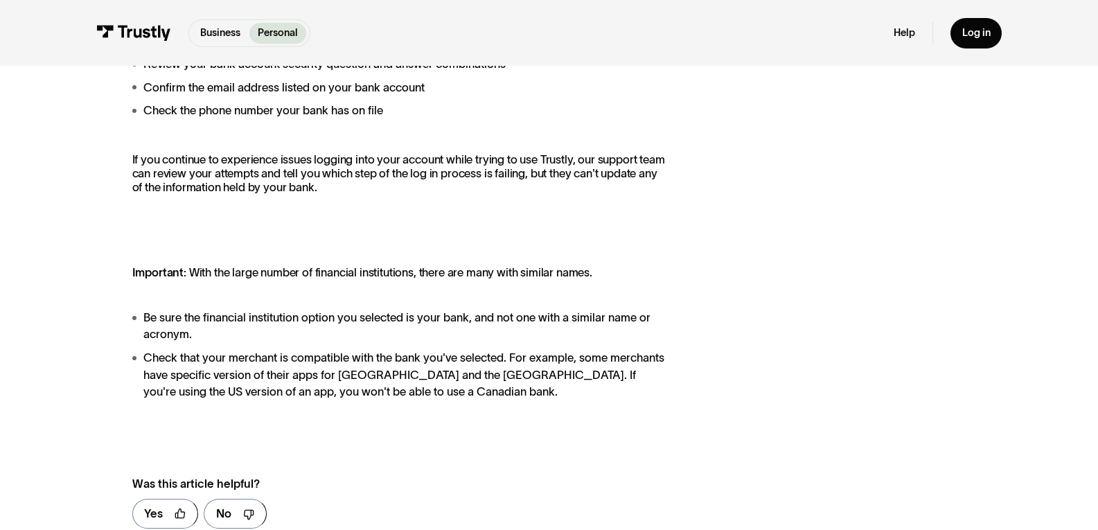
scroll to position [554, 0]
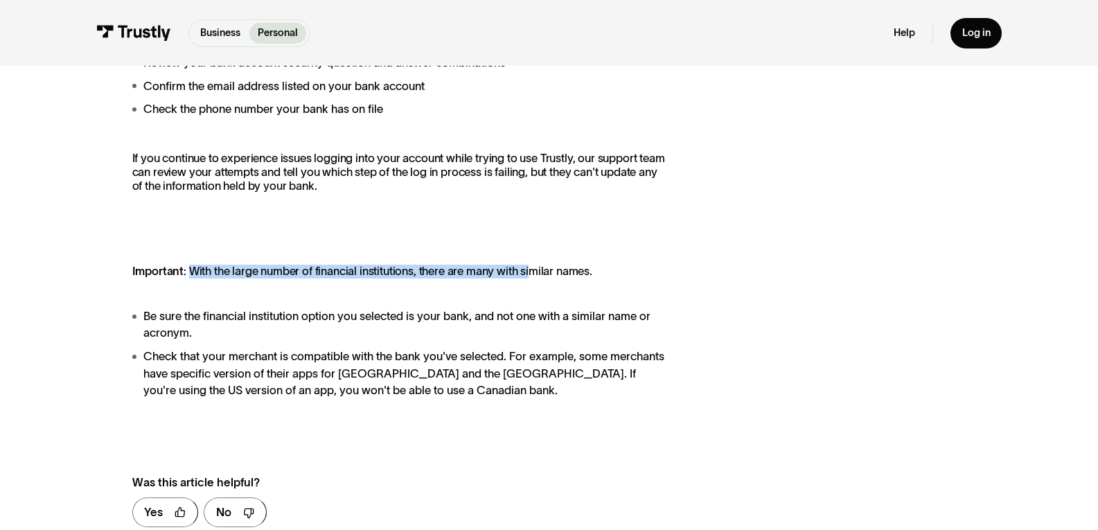
drag, startPoint x: 192, startPoint y: 274, endPoint x: 534, endPoint y: 281, distance: 341.7
click at [534, 279] on p "Important : With the large number of financial institutions, there are many wit…" at bounding box center [400, 272] width 537 height 14
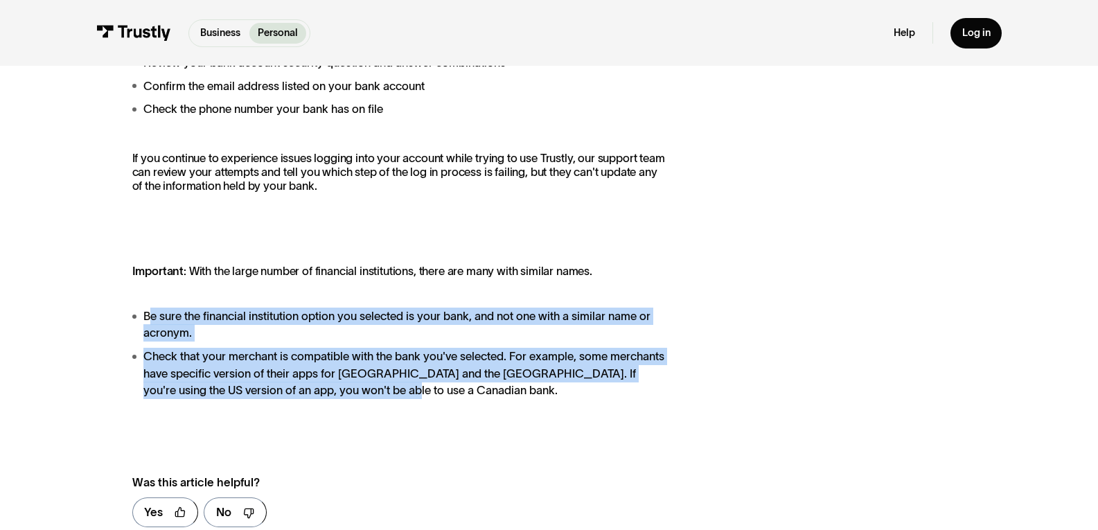
drag, startPoint x: 147, startPoint y: 312, endPoint x: 451, endPoint y: 387, distance: 313.1
click at [451, 387] on ul "Be sure the financial institution option you selected is your bank, and not one…" at bounding box center [400, 354] width 537 height 92
click at [451, 387] on li "Check that your merchant is compatible with the bank you've selected. For examp…" at bounding box center [400, 374] width 537 height 52
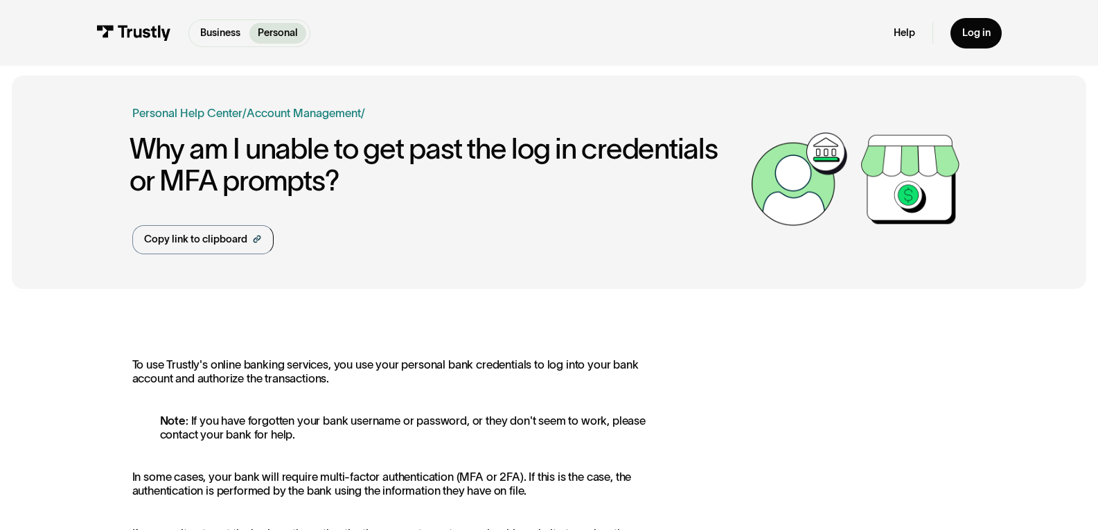
scroll to position [0, 0]
